Goal: Task Accomplishment & Management: Use online tool/utility

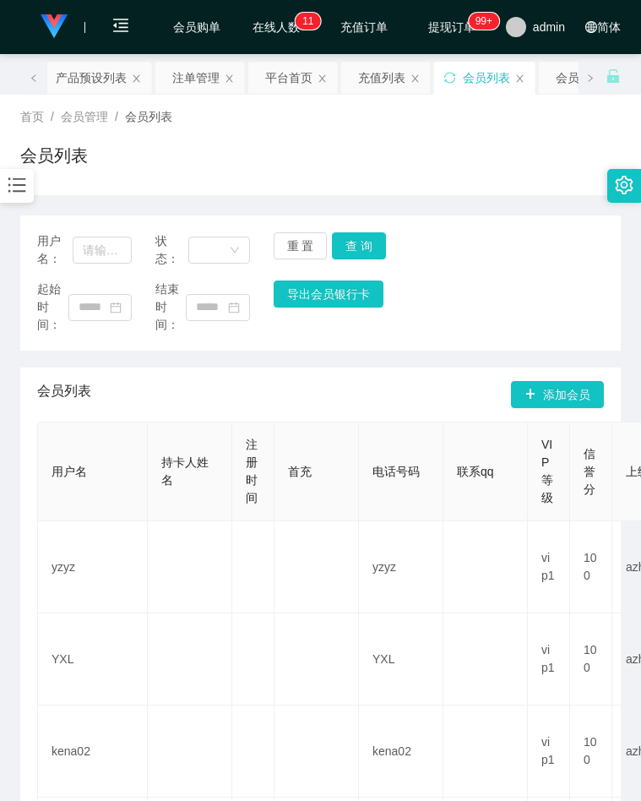
click at [19, 191] on icon "图标: bars" at bounding box center [17, 185] width 22 height 22
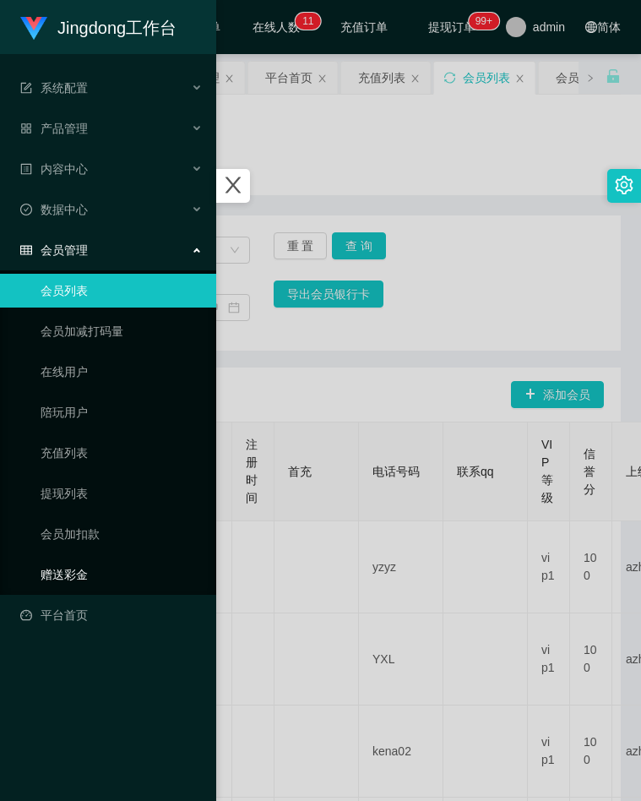
click at [104, 575] on link "赠送彩金" at bounding box center [122, 574] width 162 height 34
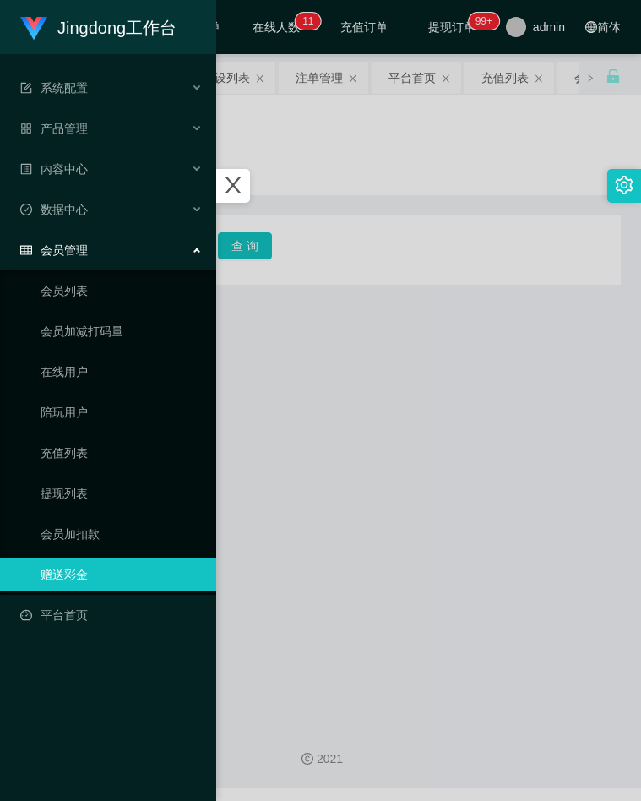
drag, startPoint x: 334, startPoint y: 232, endPoint x: 211, endPoint y: 324, distance: 153.2
click at [334, 232] on div at bounding box center [320, 400] width 641 height 801
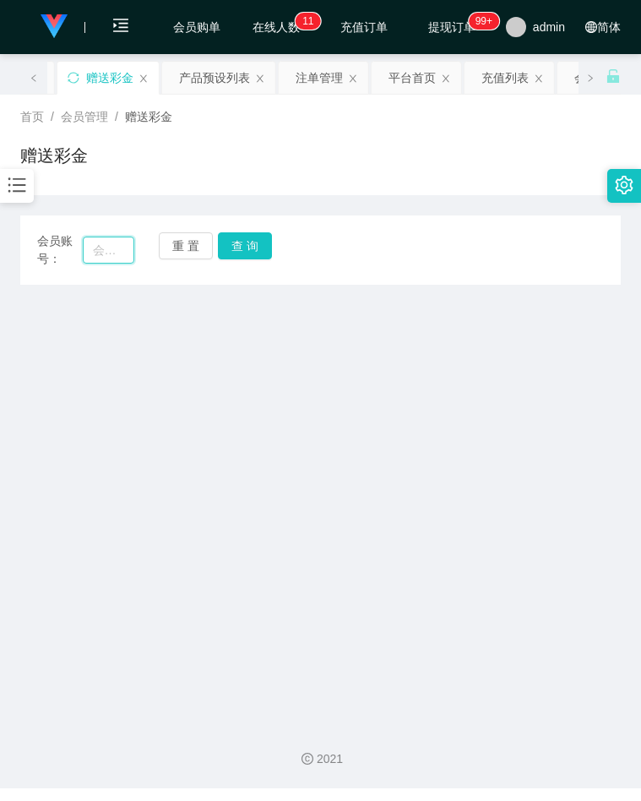
click at [117, 263] on input "text" at bounding box center [109, 249] width 52 height 27
paste input "Laoyang1104"
type input "Laoyang1104"
click at [241, 242] on button "查 询" at bounding box center [245, 245] width 54 height 27
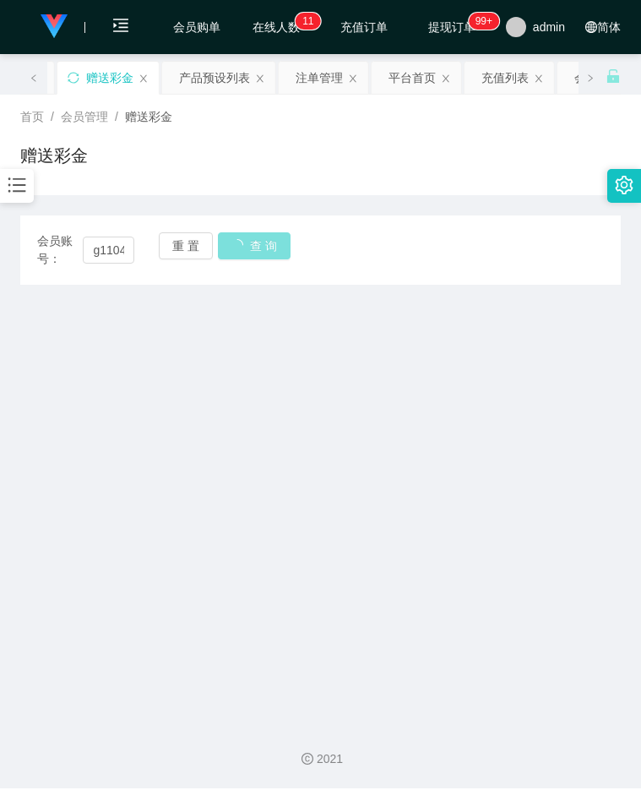
scroll to position [0, 0]
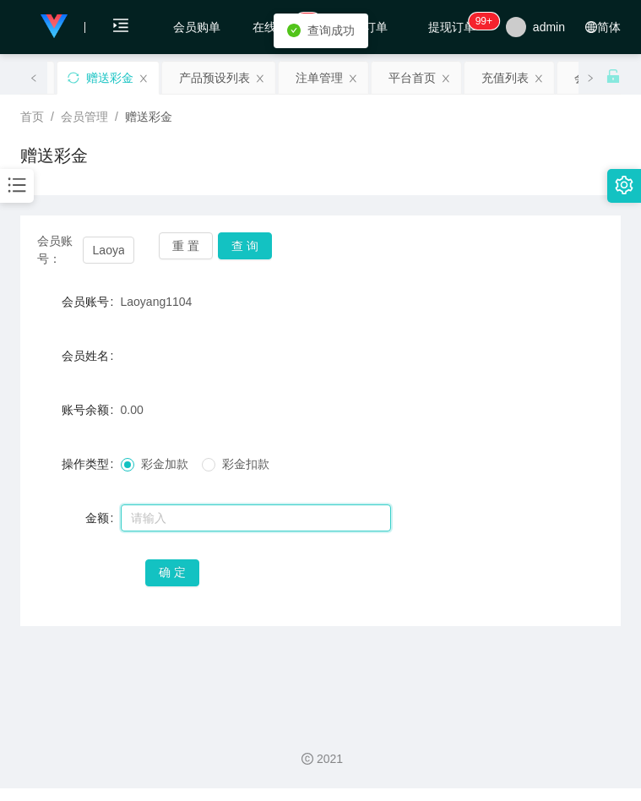
click at [186, 518] on input "text" at bounding box center [256, 517] width 270 height 27
type input "100"
click at [183, 569] on button "确 定" at bounding box center [172, 572] width 54 height 27
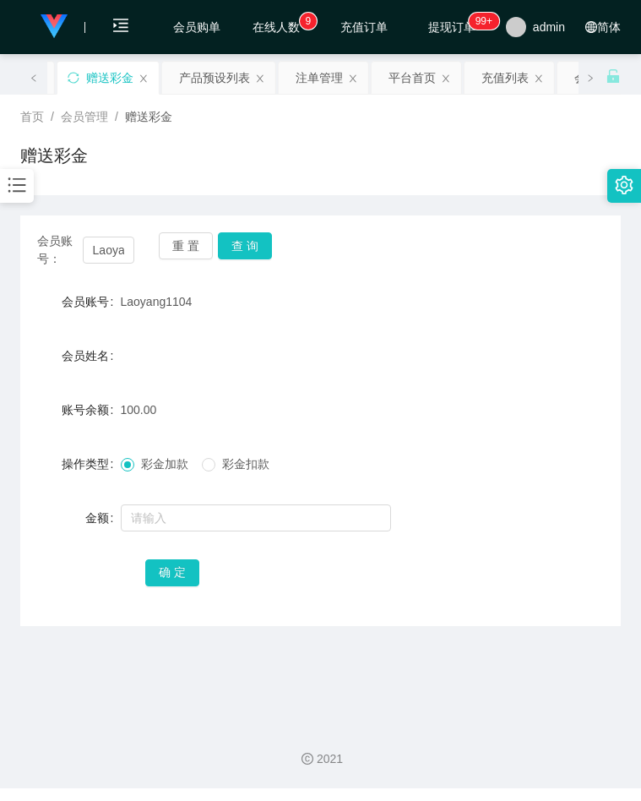
click at [600, 404] on div "账号余额 100.00" at bounding box center [320, 410] width 600 height 34
